Goal: Task Accomplishment & Management: Manage account settings

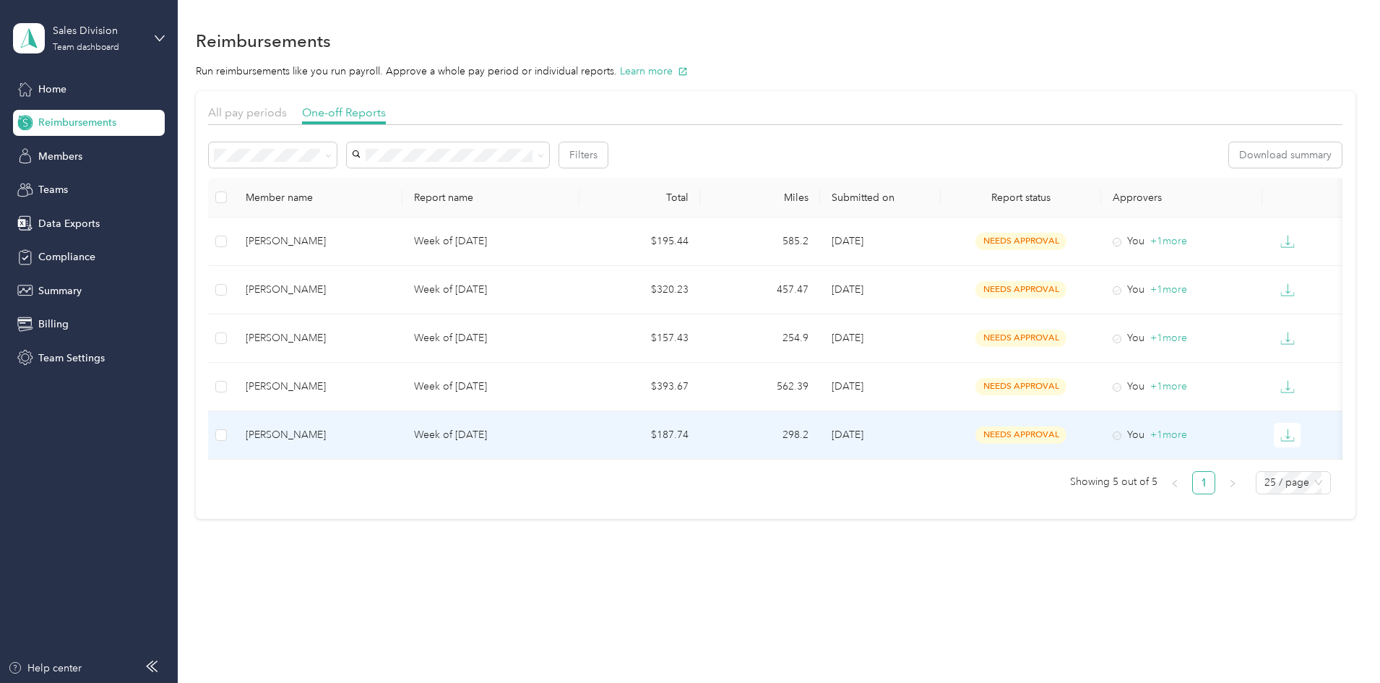
click at [391, 434] on div "[PERSON_NAME]" at bounding box center [318, 435] width 145 height 16
click at [402, 426] on td "[PERSON_NAME]" at bounding box center [318, 435] width 168 height 48
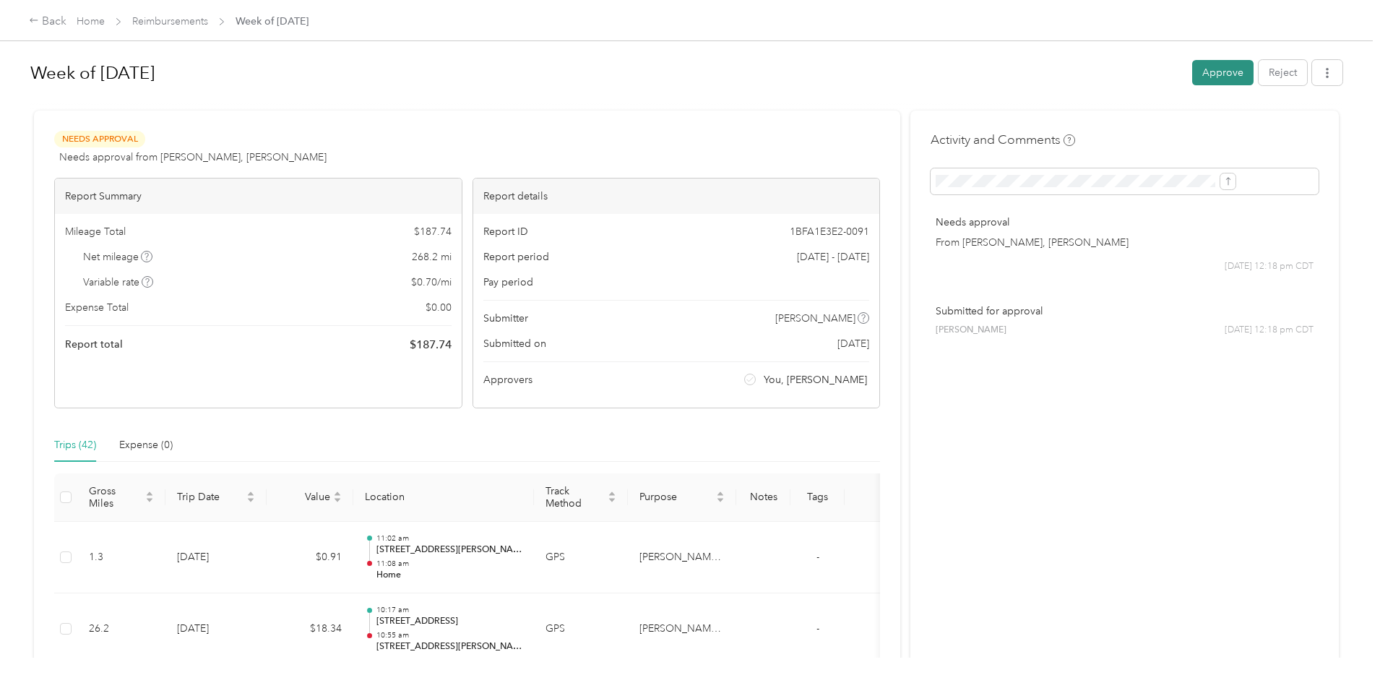
click at [1192, 73] on button "Approve" at bounding box center [1222, 72] width 61 height 25
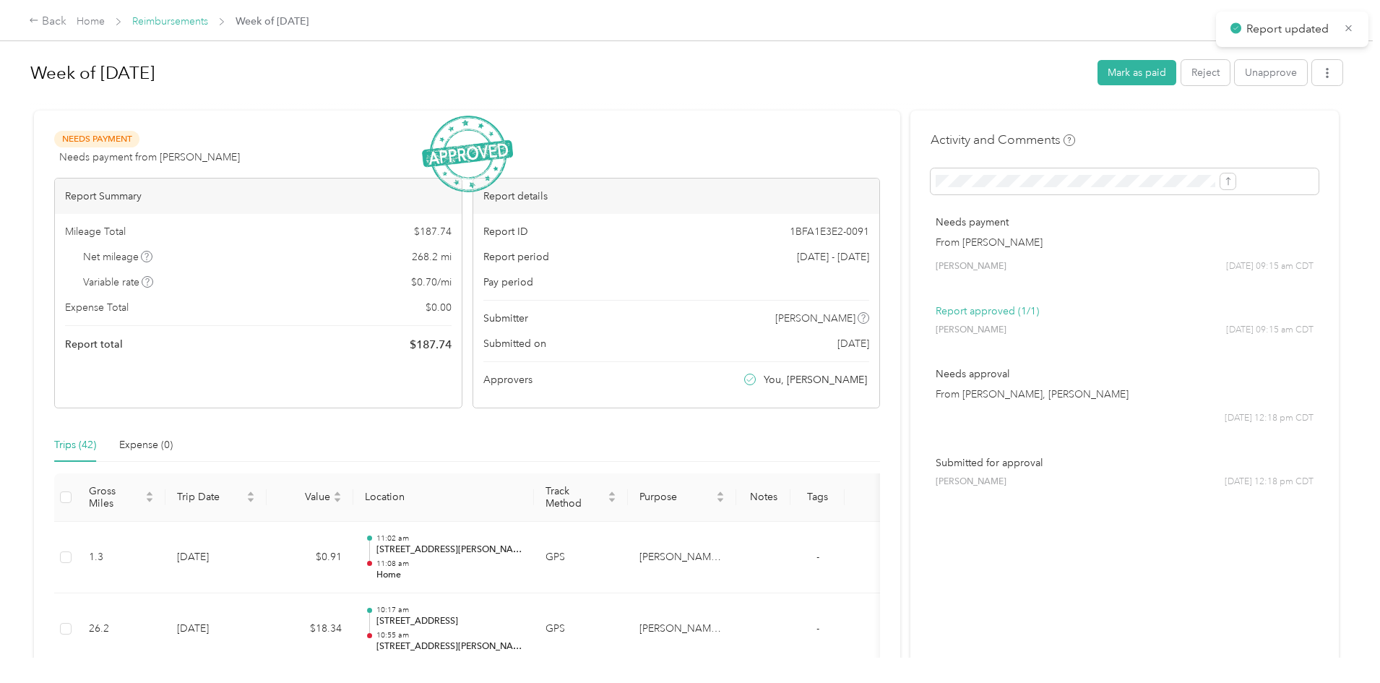
click at [208, 21] on link "Reimbursements" at bounding box center [170, 21] width 76 height 12
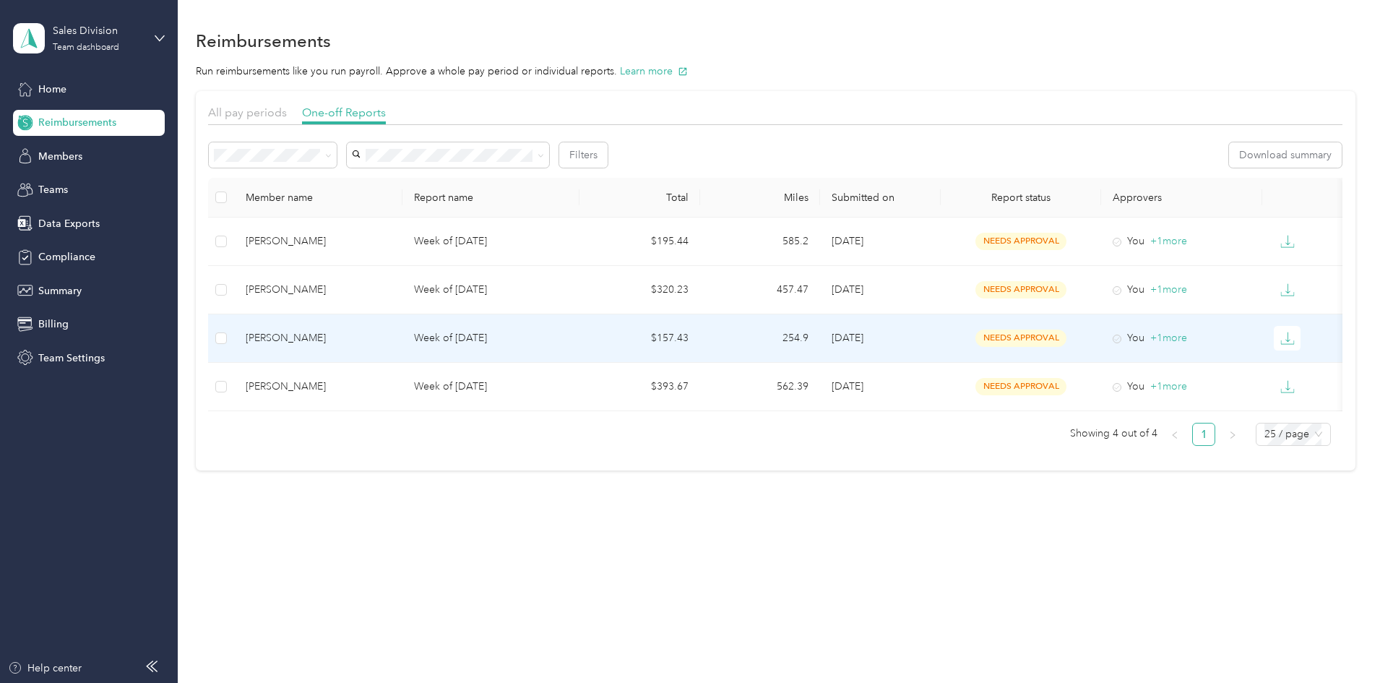
click at [391, 334] on div "[PERSON_NAME]" at bounding box center [318, 338] width 145 height 16
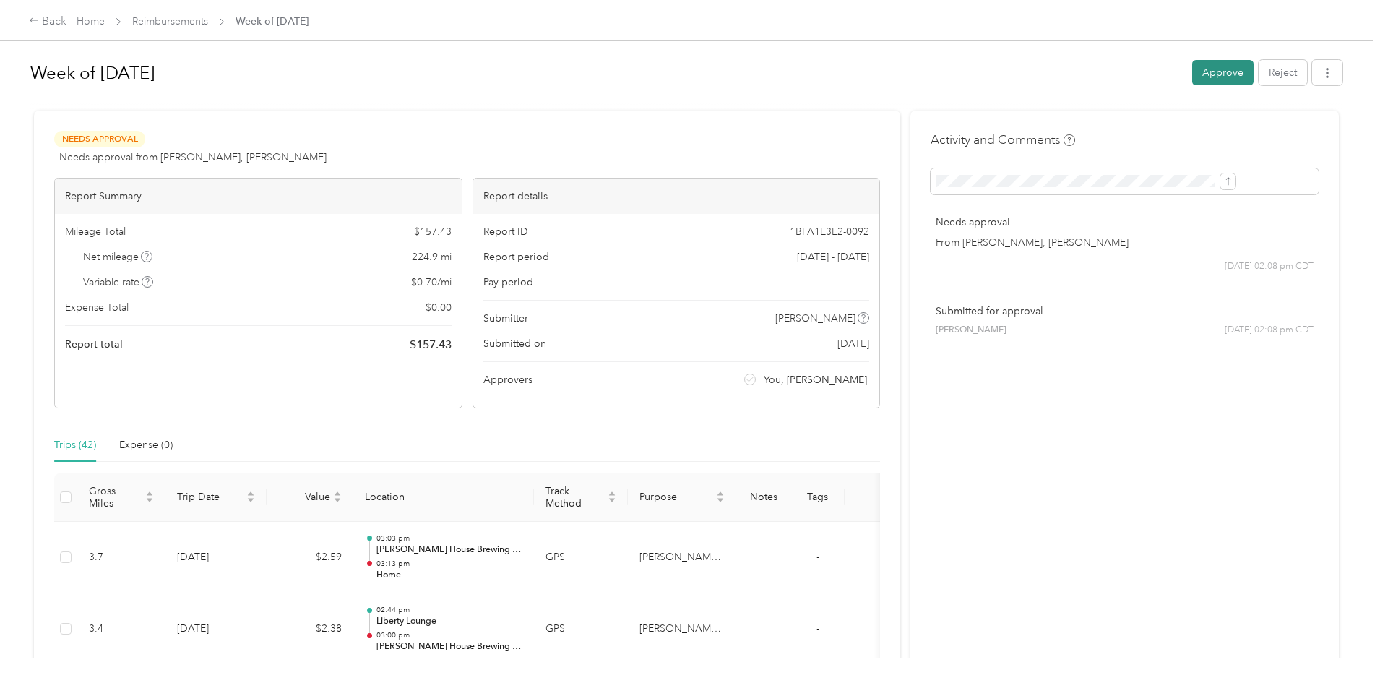
click at [1192, 70] on button "Approve" at bounding box center [1222, 72] width 61 height 25
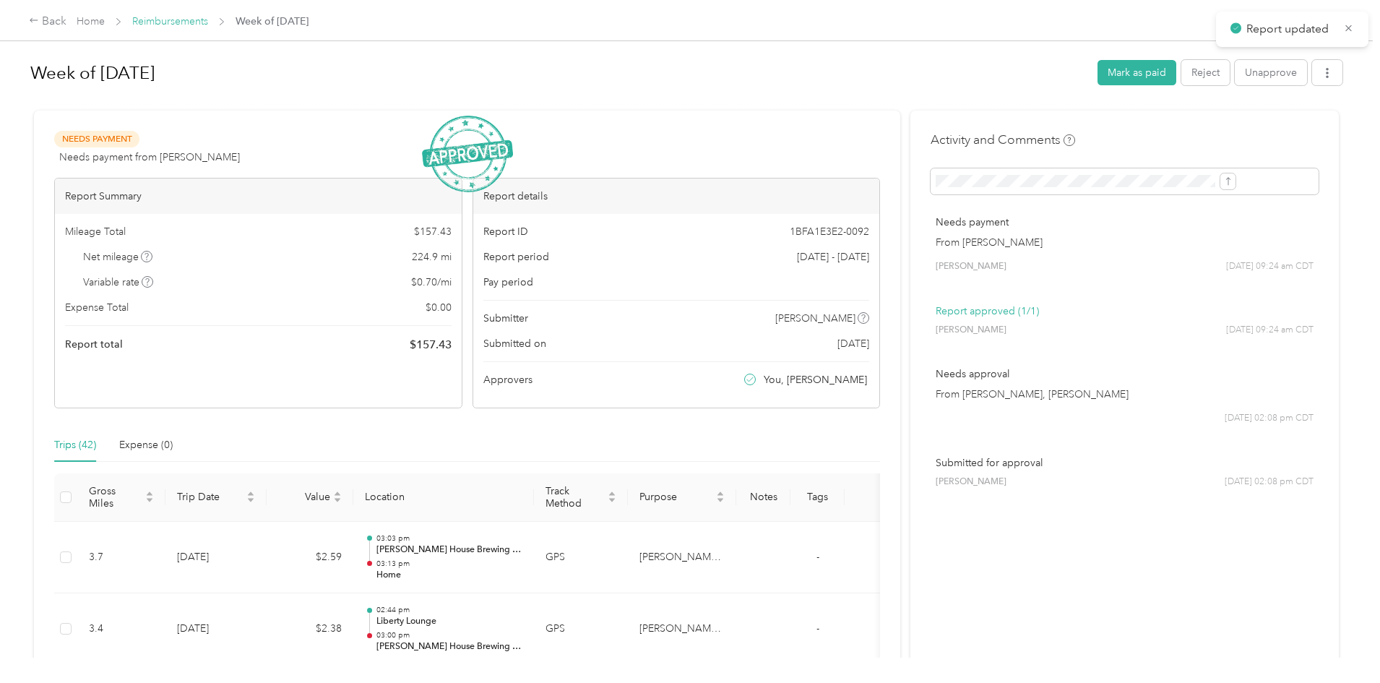
click at [208, 20] on link "Reimbursements" at bounding box center [170, 21] width 76 height 12
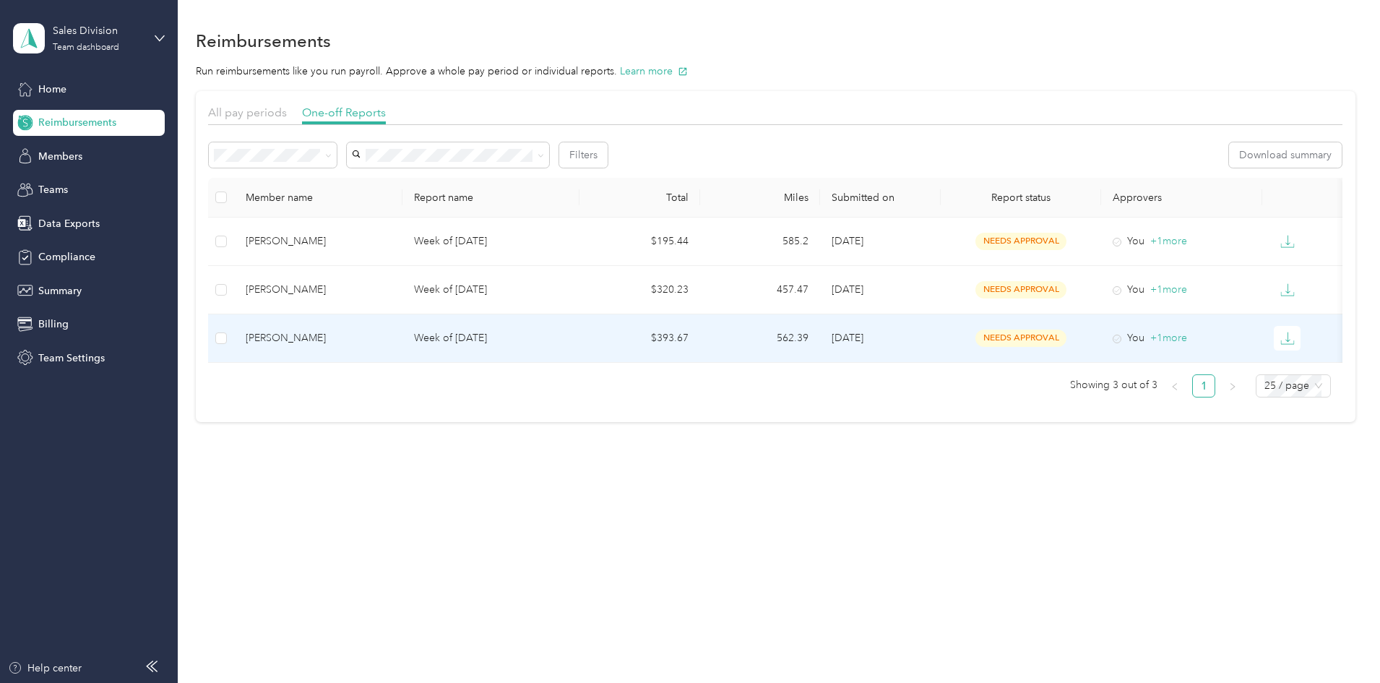
click at [482, 342] on td "Week of [DATE]" at bounding box center [490, 338] width 177 height 48
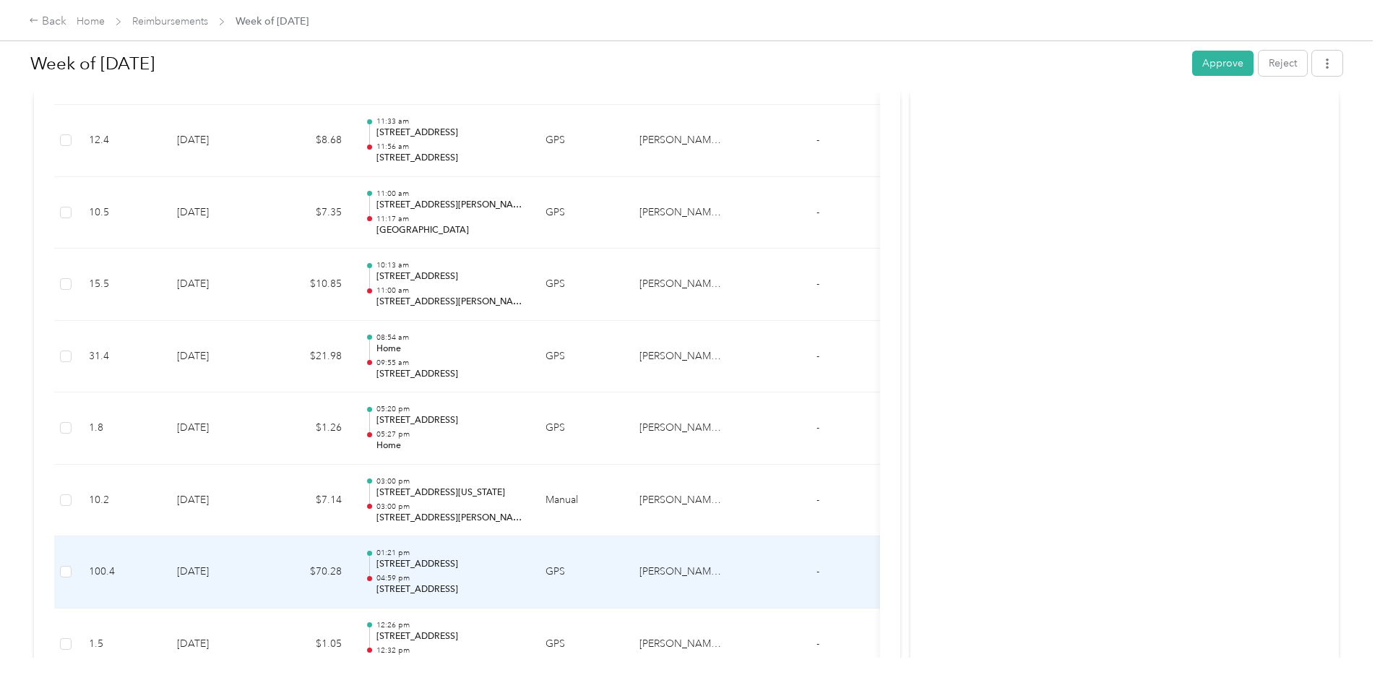
scroll to position [2213, 0]
click at [628, 559] on td "GPS" at bounding box center [581, 573] width 94 height 72
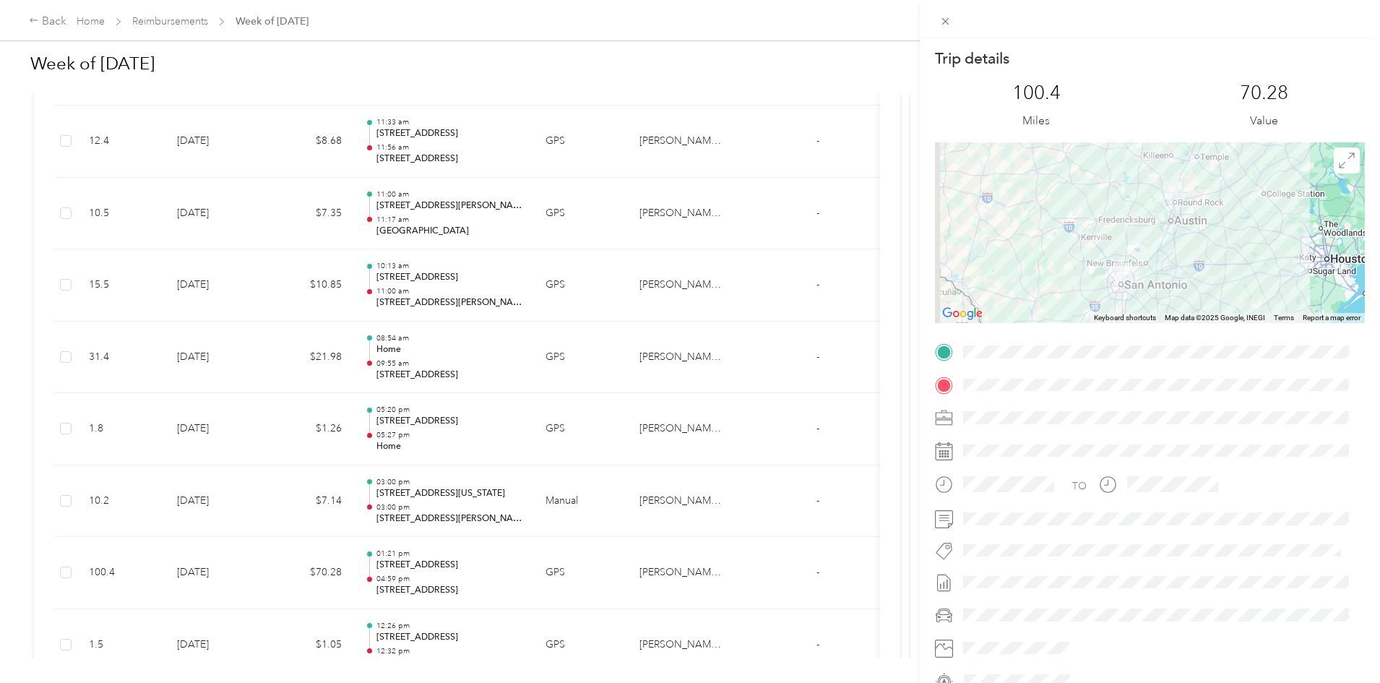
click at [706, 501] on div "Trip details This trip cannot be edited because it is either under review, appr…" at bounding box center [690, 341] width 1380 height 683
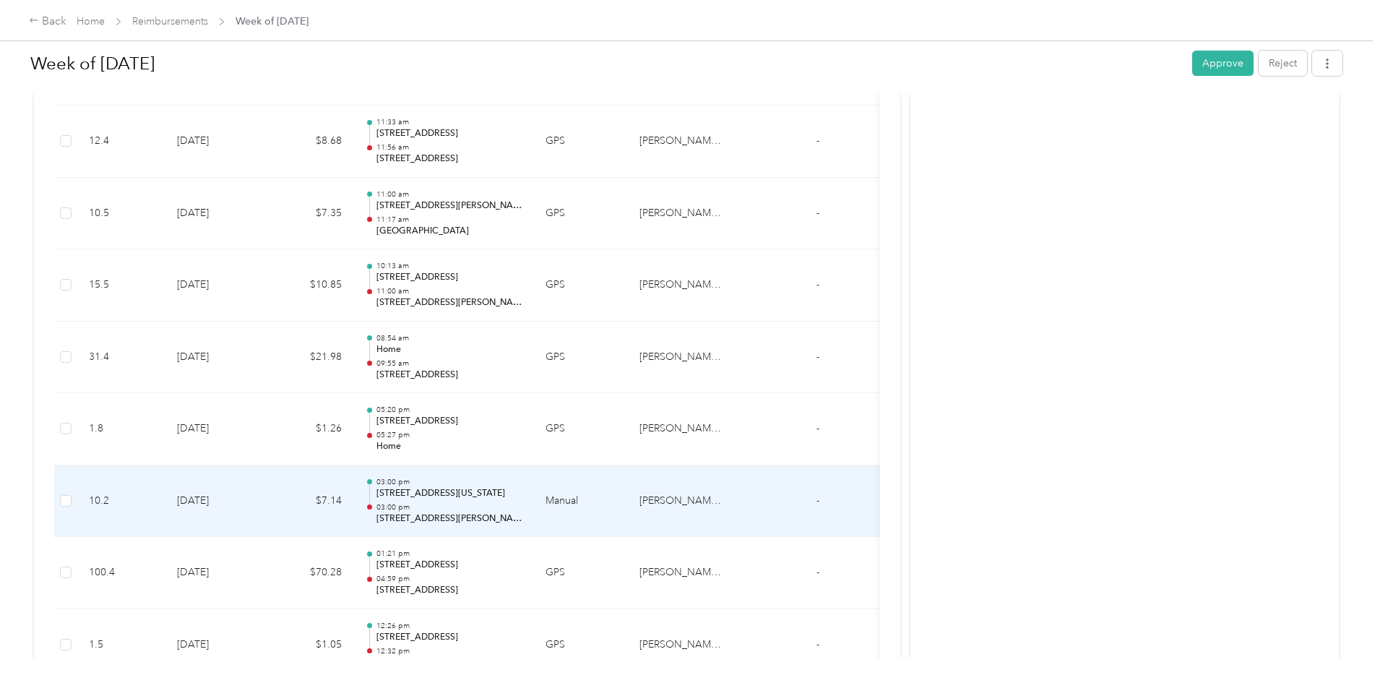
click at [628, 501] on td "Manual" at bounding box center [581, 501] width 94 height 72
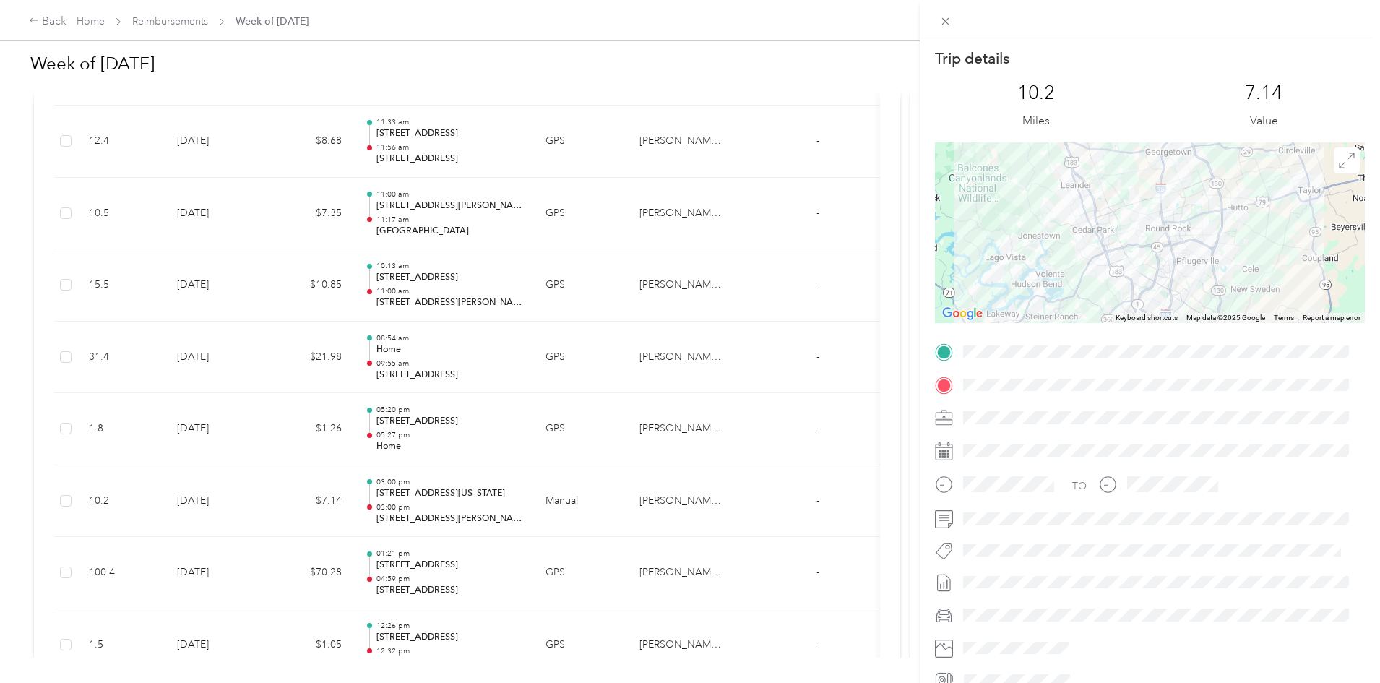
click at [708, 434] on div "Trip details This trip cannot be edited because it is either under review, appr…" at bounding box center [690, 341] width 1380 height 683
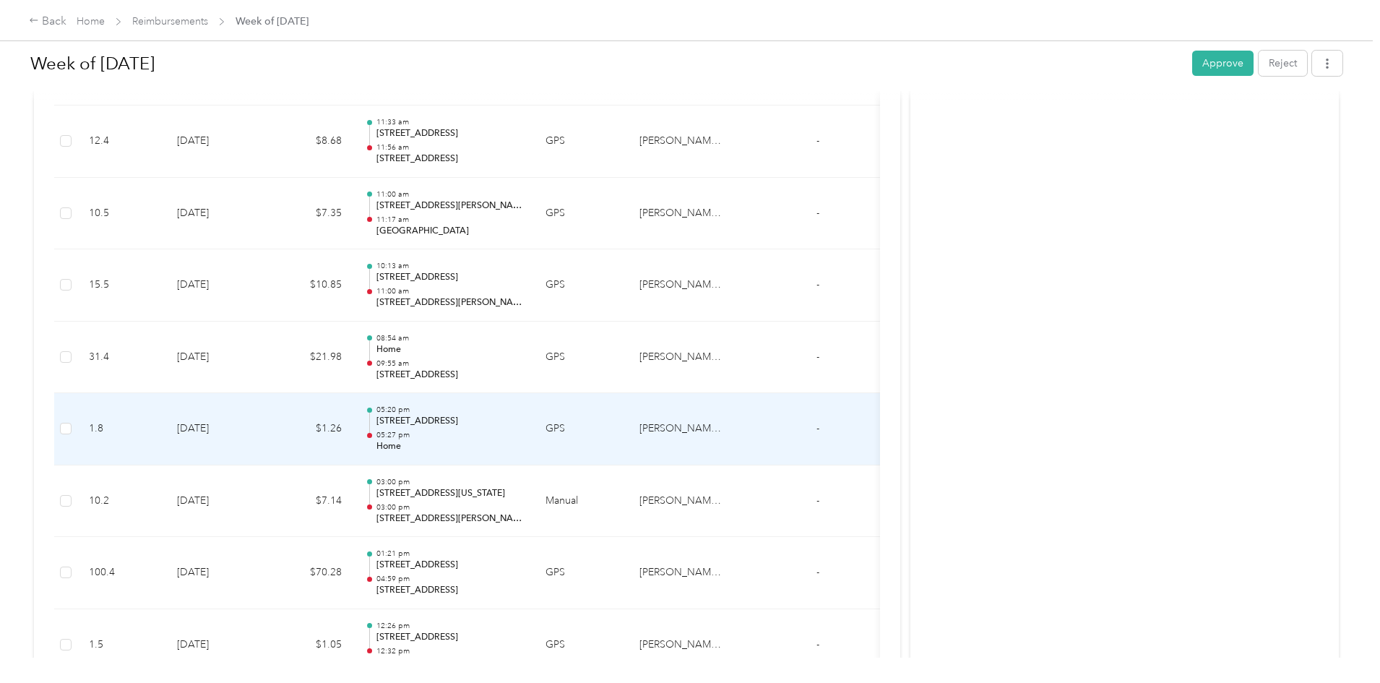
click at [628, 434] on td "GPS" at bounding box center [581, 429] width 94 height 72
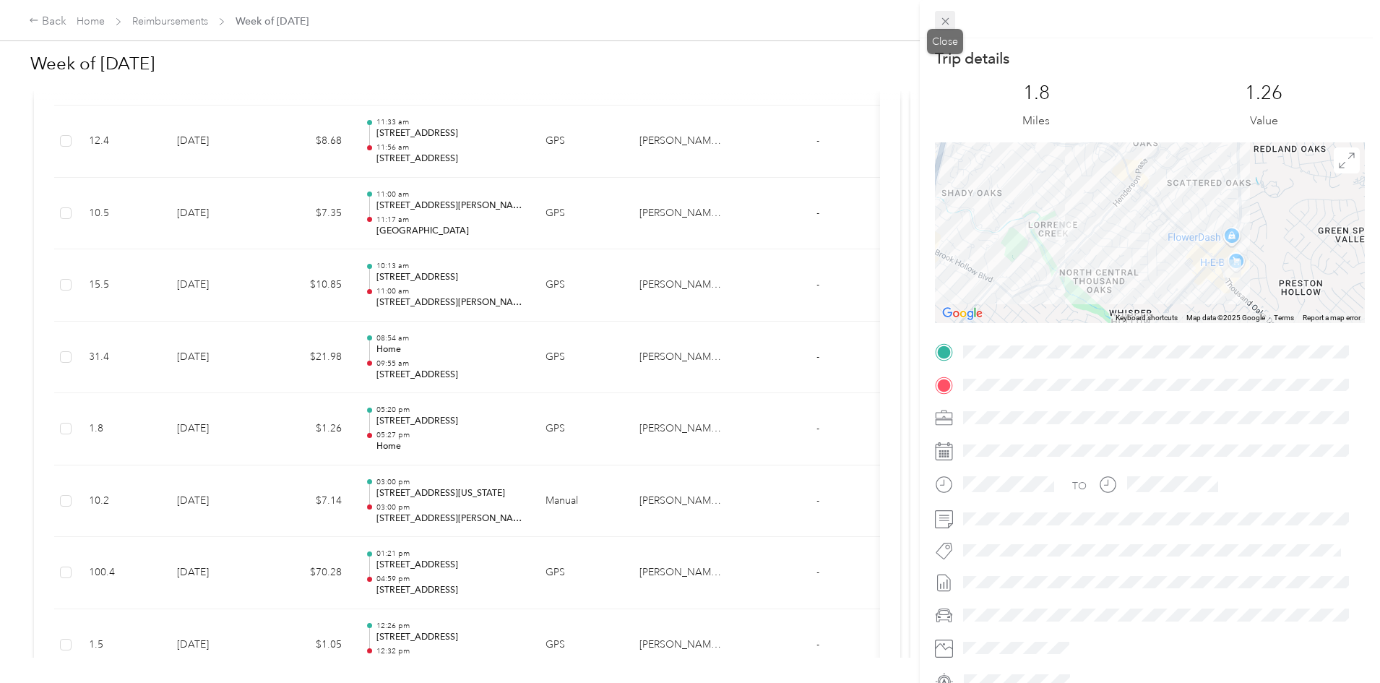
click at [946, 23] on icon at bounding box center [944, 21] width 7 height 7
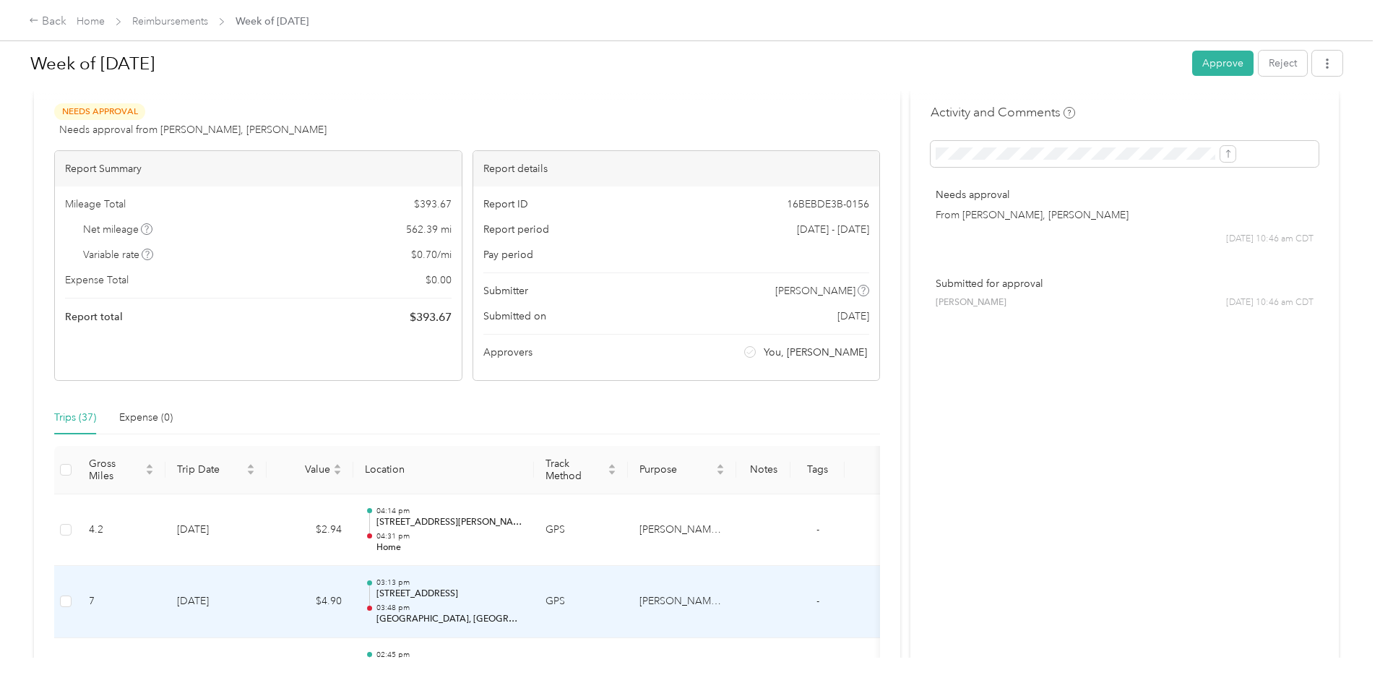
scroll to position [0, 0]
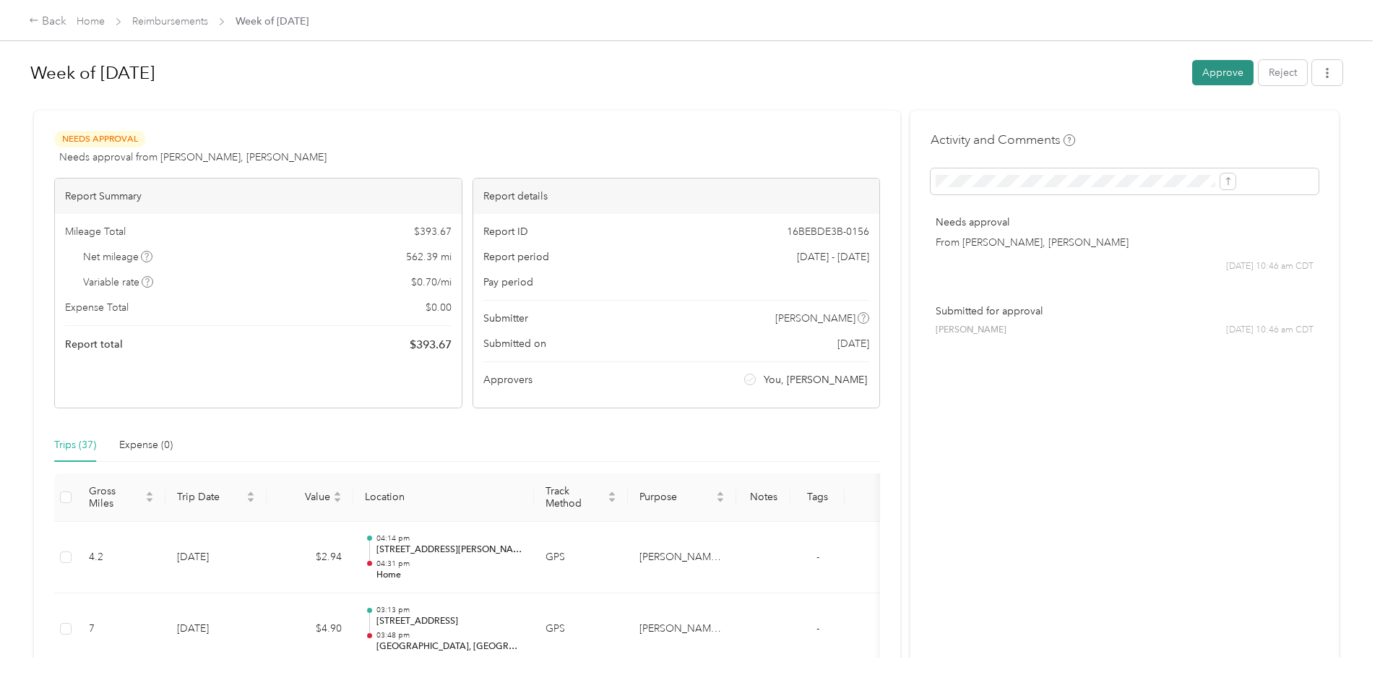
click at [1192, 79] on button "Approve" at bounding box center [1222, 72] width 61 height 25
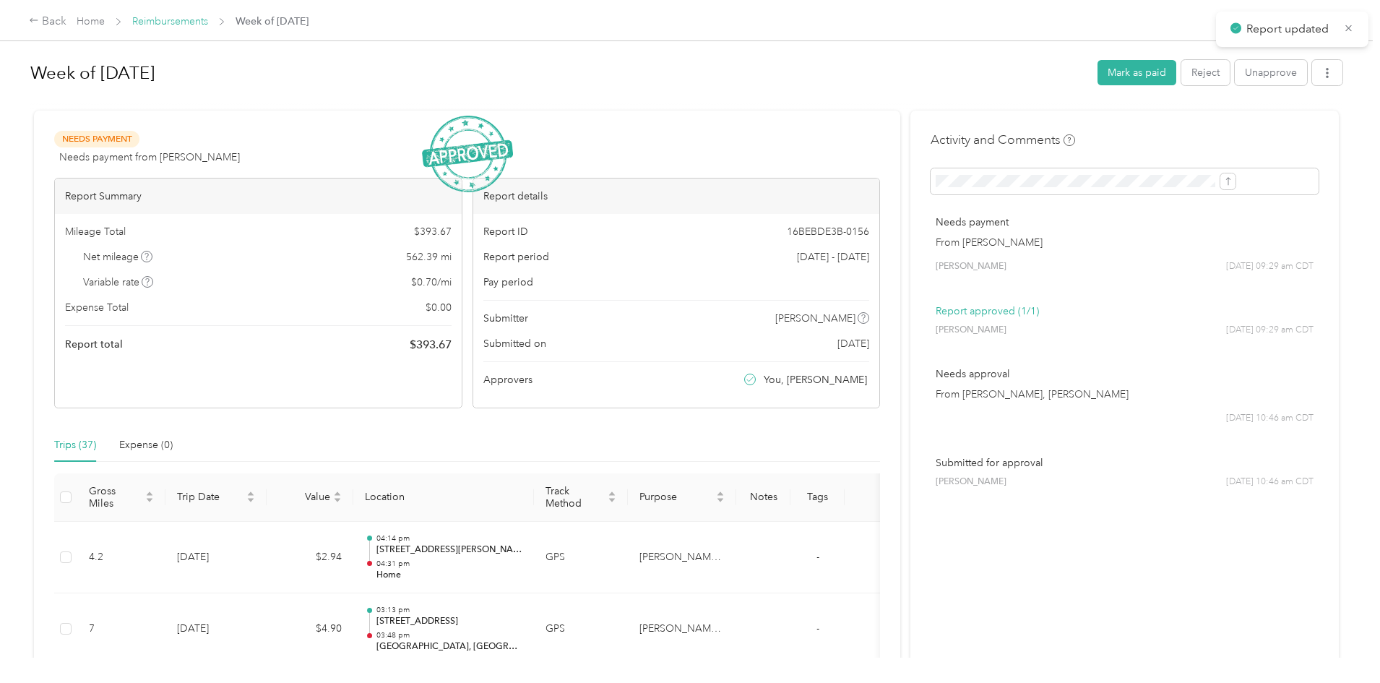
click at [208, 20] on link "Reimbursements" at bounding box center [170, 21] width 76 height 12
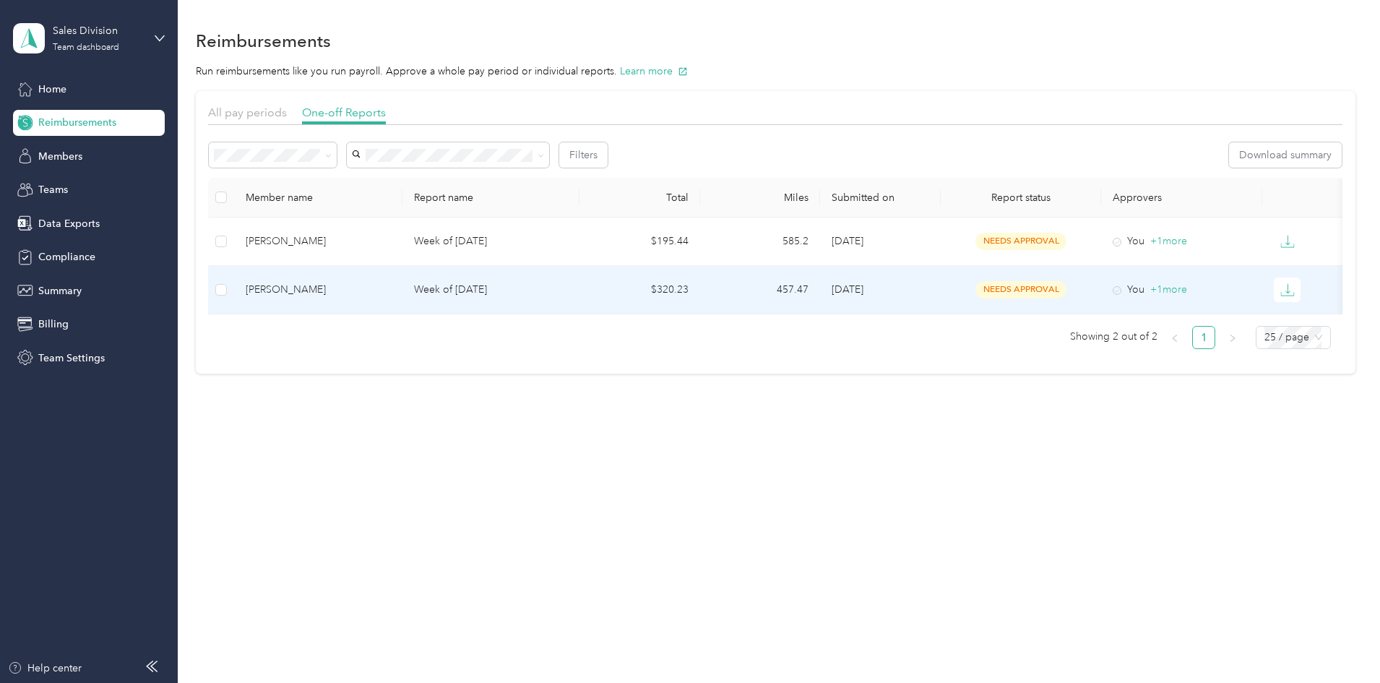
click at [654, 284] on td "$320.23" at bounding box center [639, 290] width 121 height 48
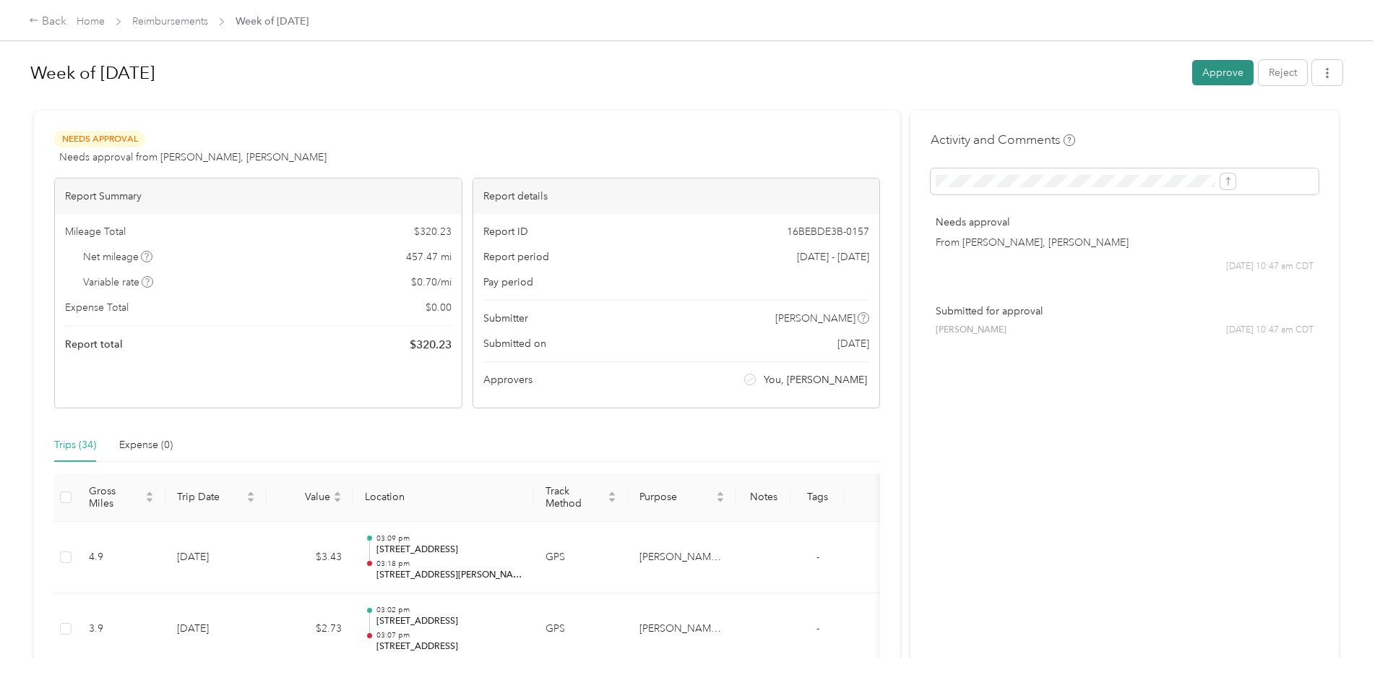
click at [1192, 70] on button "Approve" at bounding box center [1222, 72] width 61 height 25
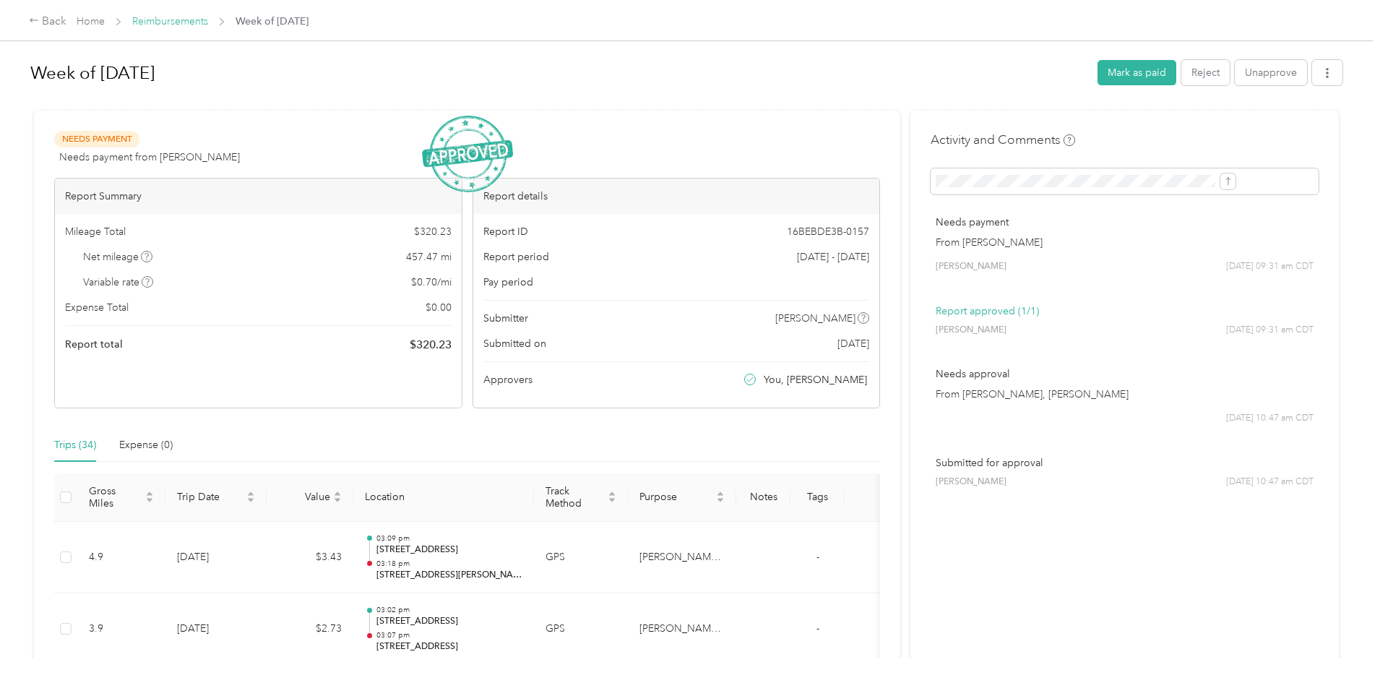
click at [208, 25] on link "Reimbursements" at bounding box center [170, 21] width 76 height 12
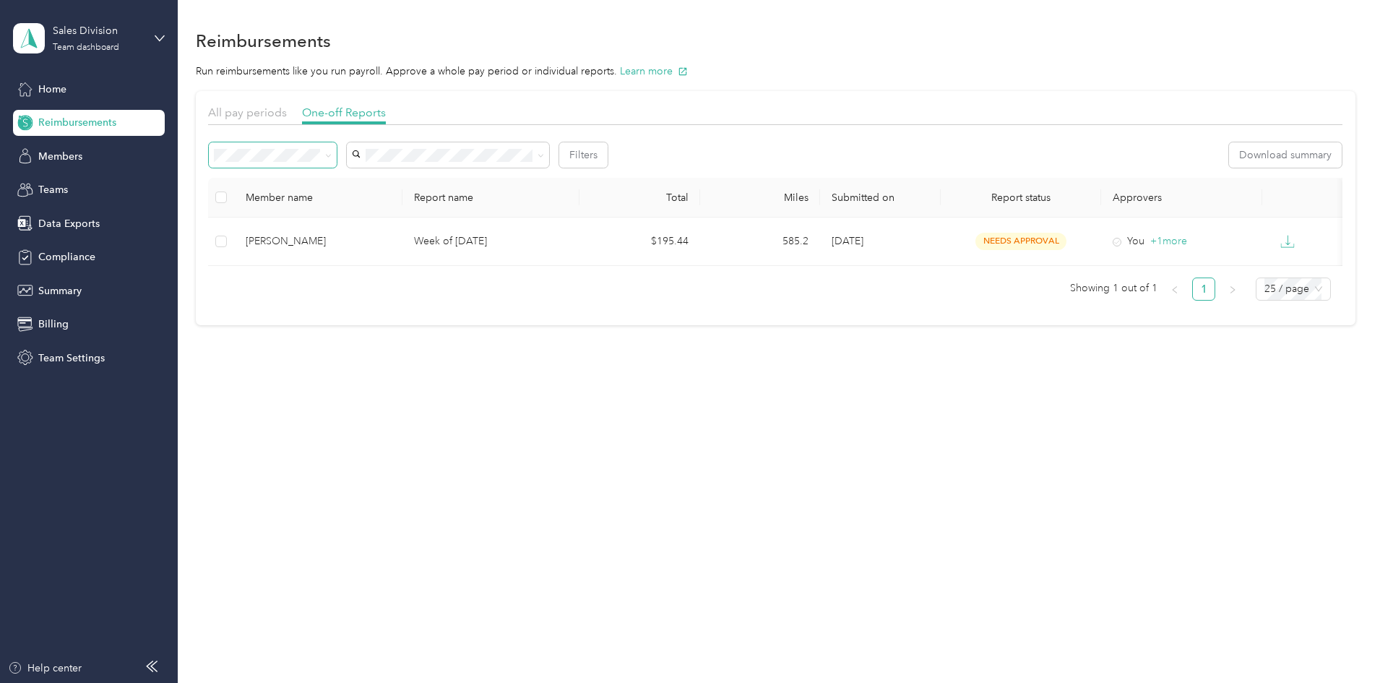
click at [332, 156] on icon at bounding box center [328, 155] width 7 height 7
click at [381, 231] on div "Needs payment" at bounding box center [370, 227] width 108 height 15
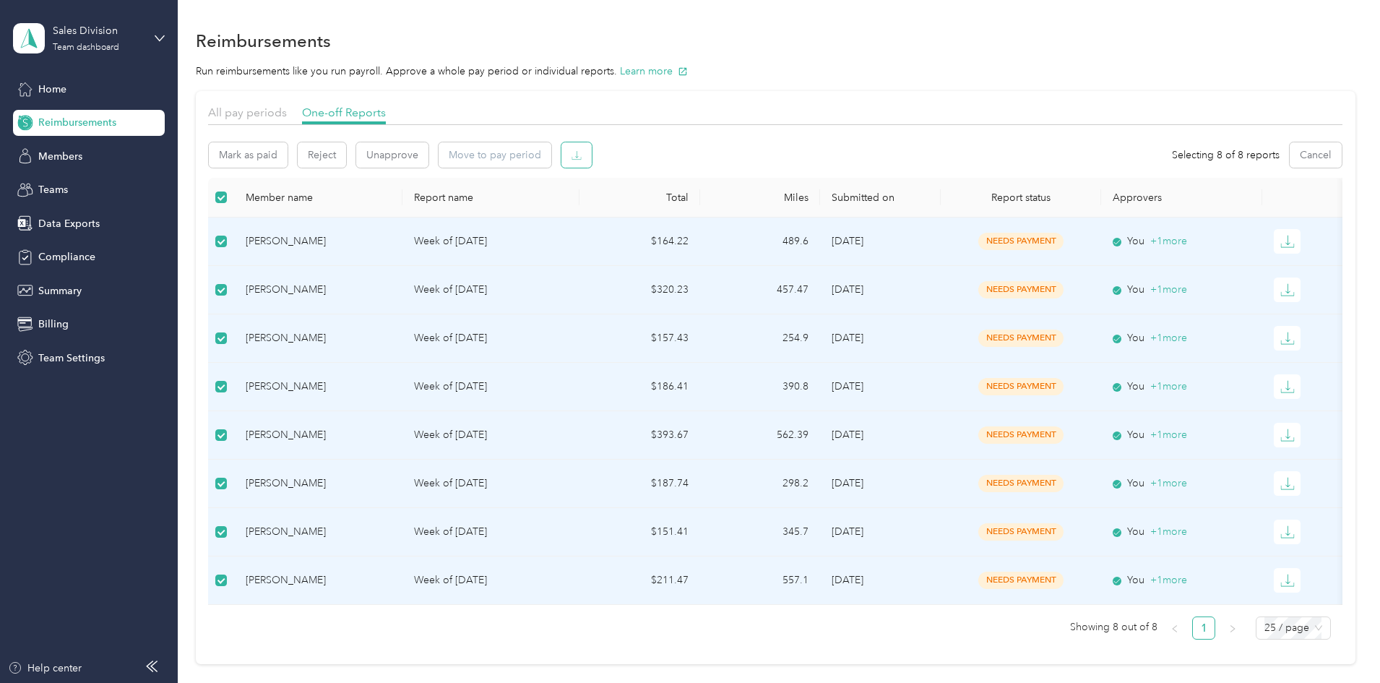
click at [592, 148] on button "button" at bounding box center [576, 154] width 30 height 25
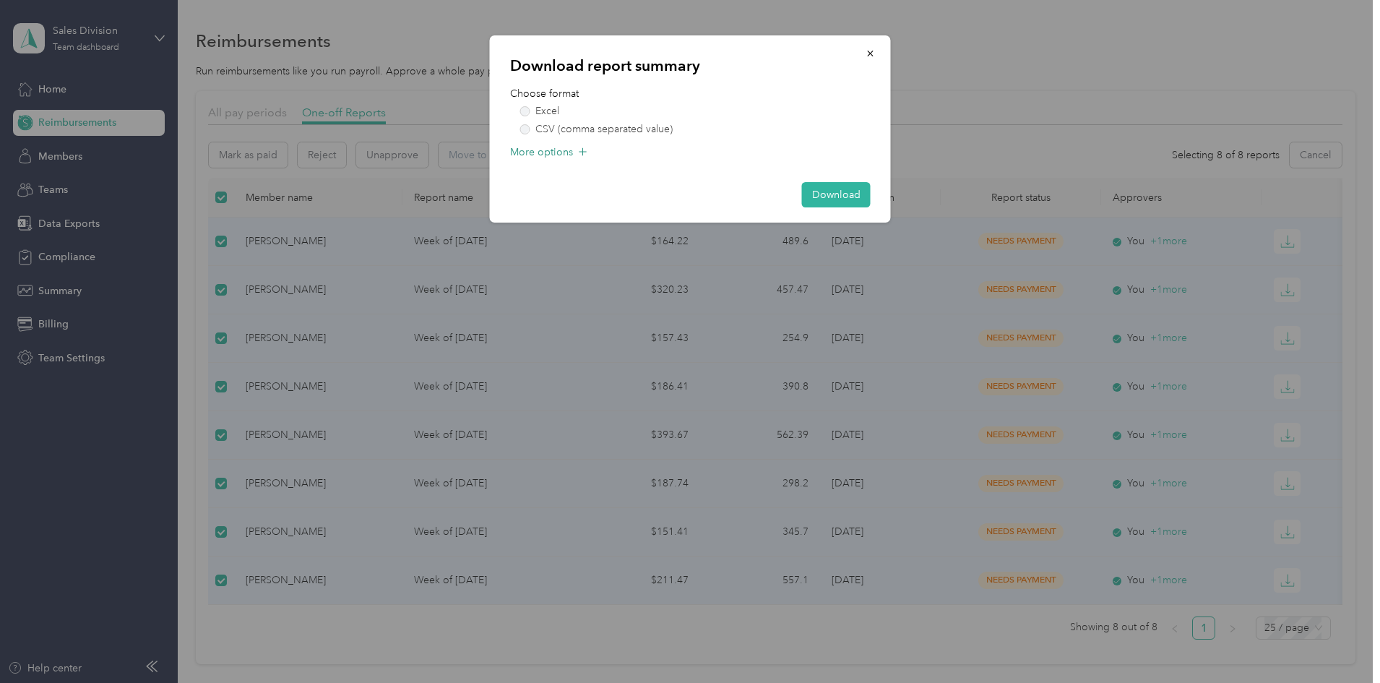
click at [582, 152] on icon at bounding box center [583, 151] width 9 height 9
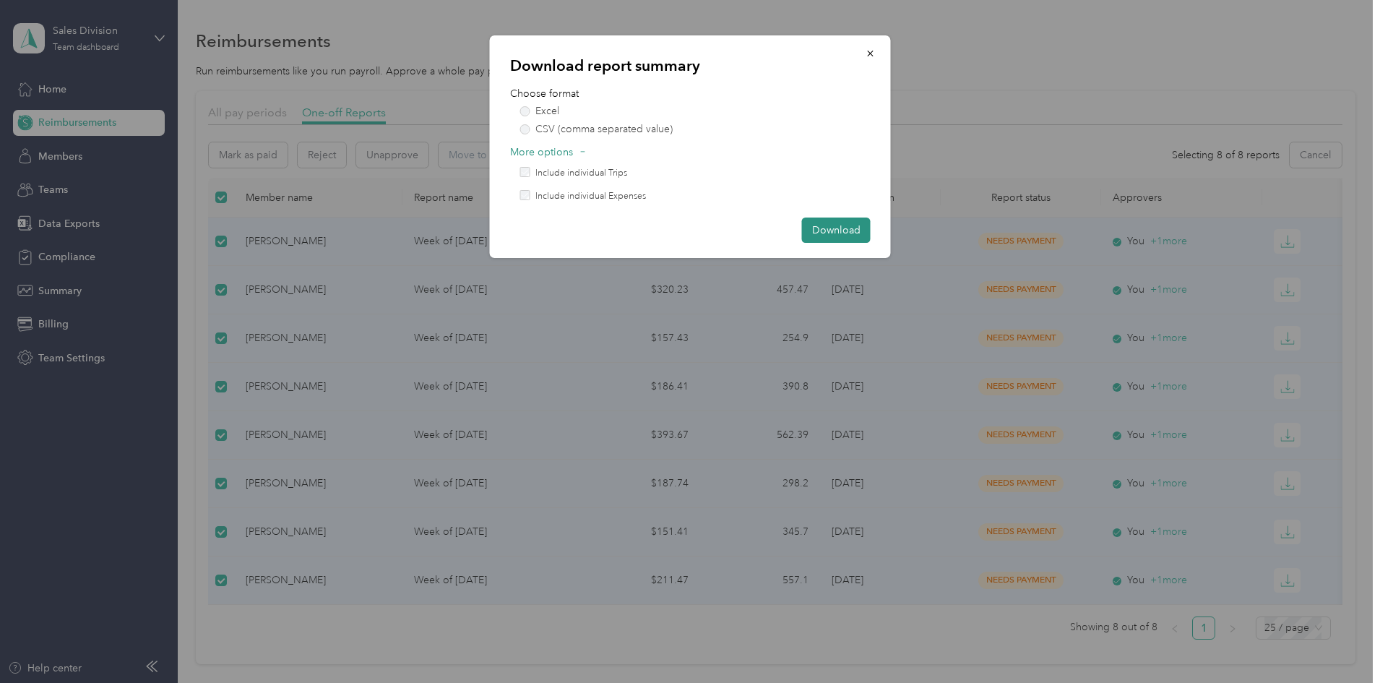
click at [838, 238] on button "Download" at bounding box center [836, 229] width 69 height 25
